Goal: Transaction & Acquisition: Book appointment/travel/reservation

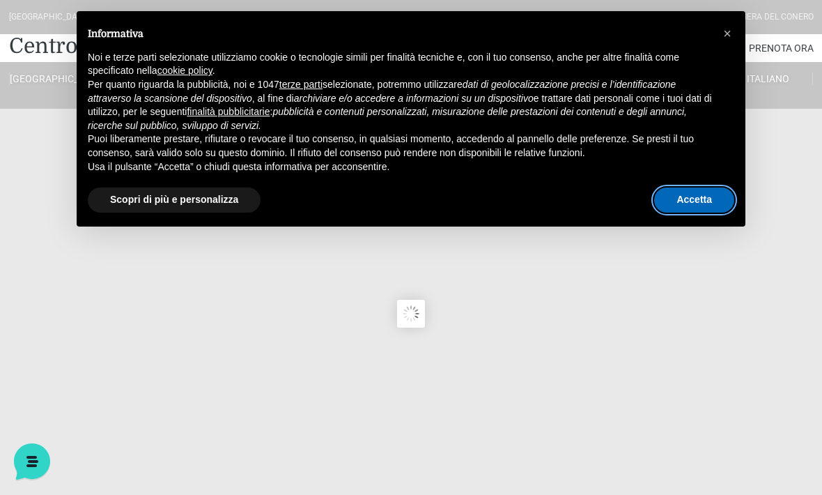
click at [686, 194] on button "Accetta" at bounding box center [694, 199] width 80 height 25
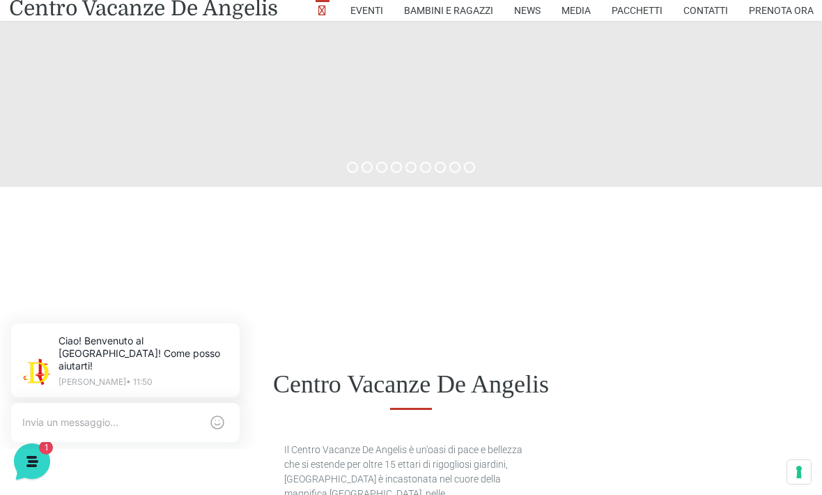
scroll to position [372, 0]
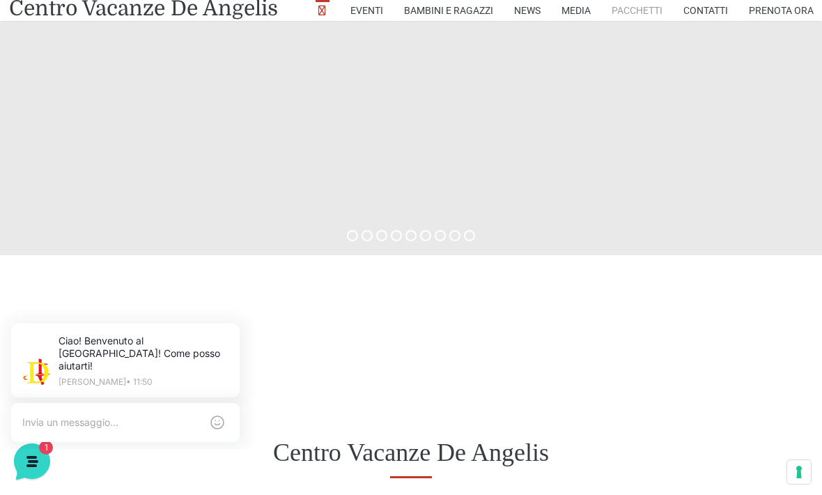
click at [630, 5] on link "Pacchetti" at bounding box center [637, 10] width 51 height 21
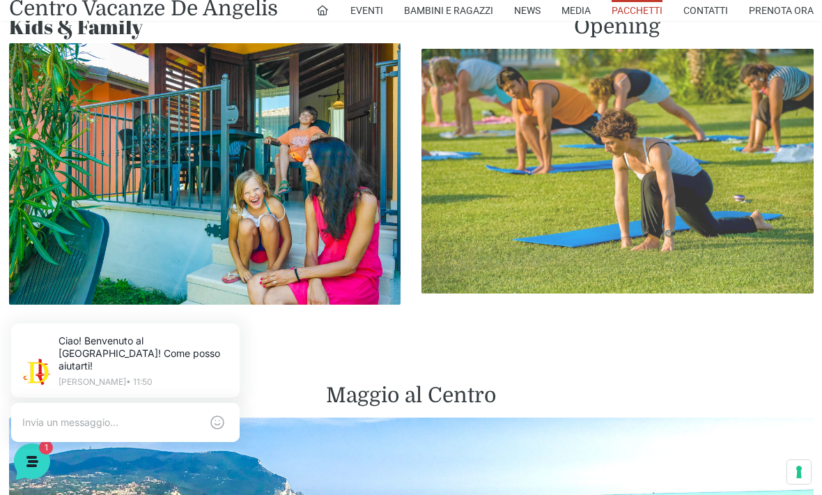
scroll to position [1254, 0]
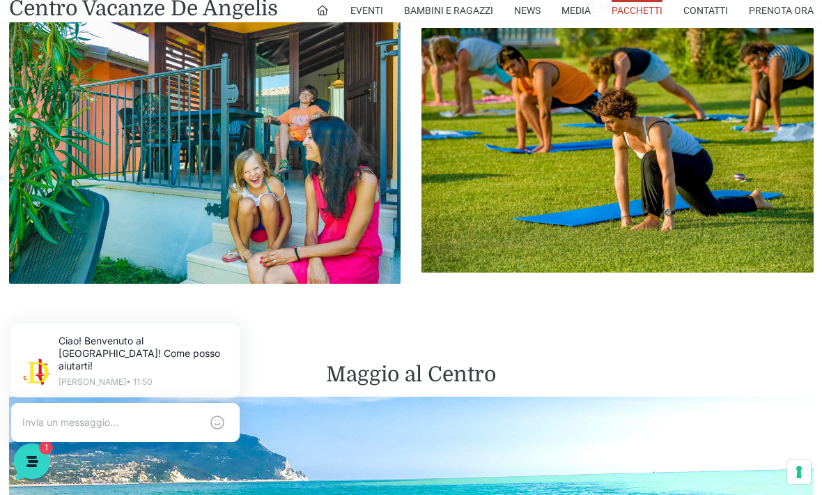
click at [185, 131] on img at bounding box center [205, 152] width 392 height 261
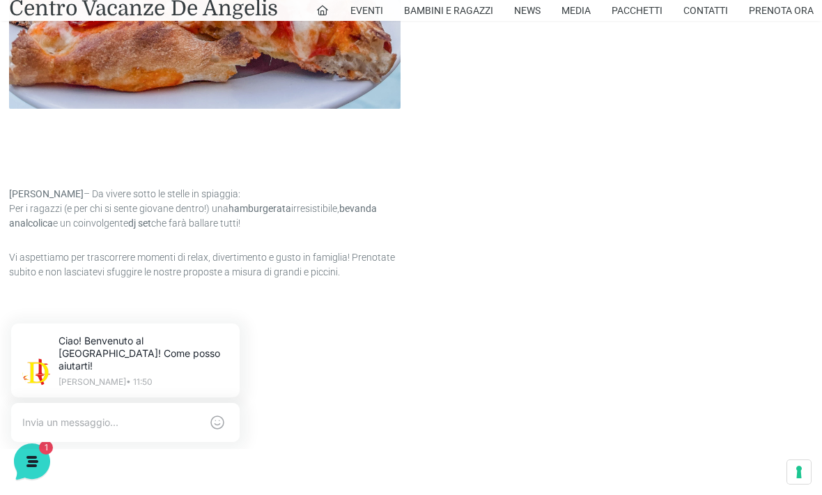
scroll to position [932, 0]
